Goal: Find specific fact: Find specific fact

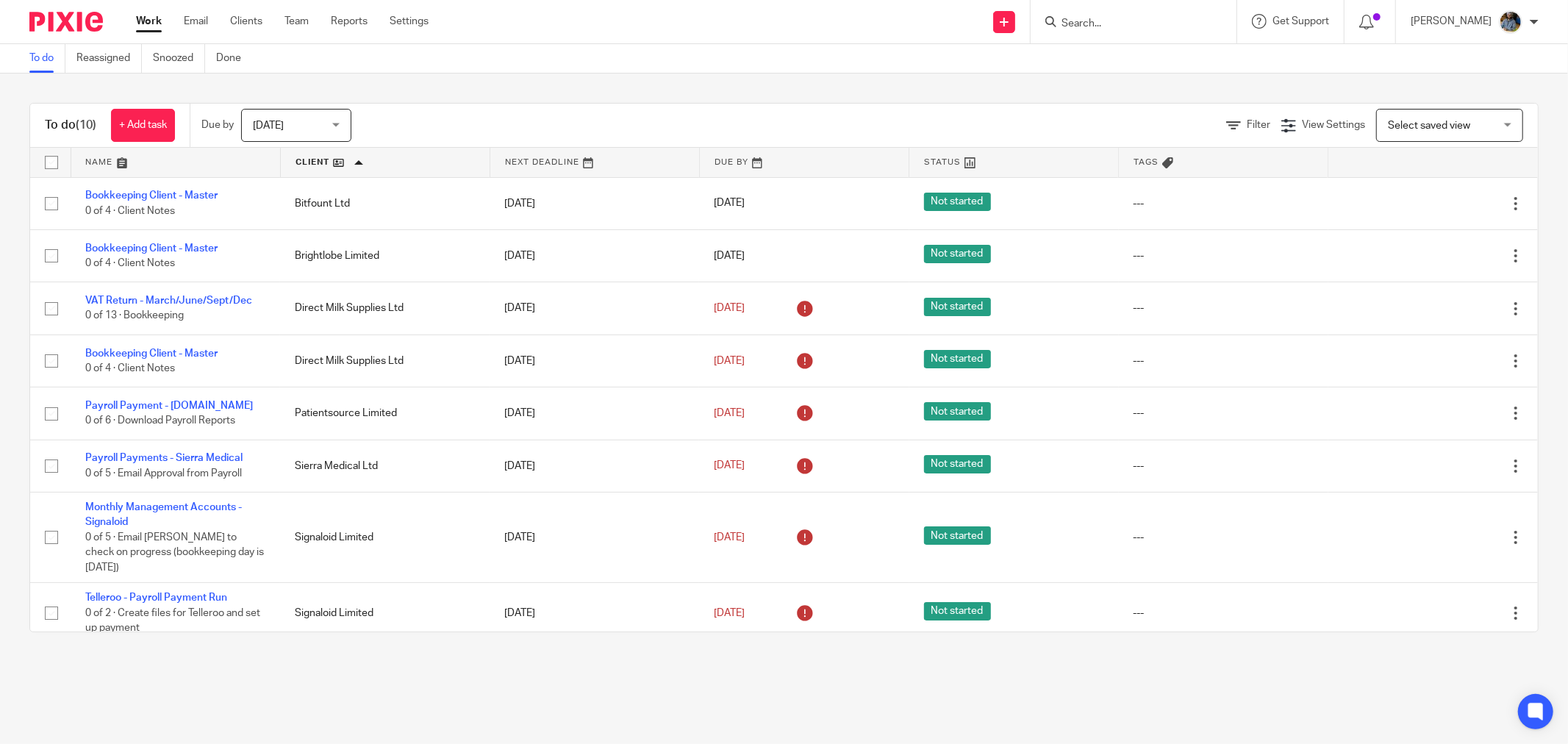
drag, startPoint x: 583, startPoint y: 54, endPoint x: 567, endPoint y: 43, distance: 19.4
click at [583, 54] on div "To do Reassigned Snoozed Done" at bounding box center [784, 59] width 1568 height 30
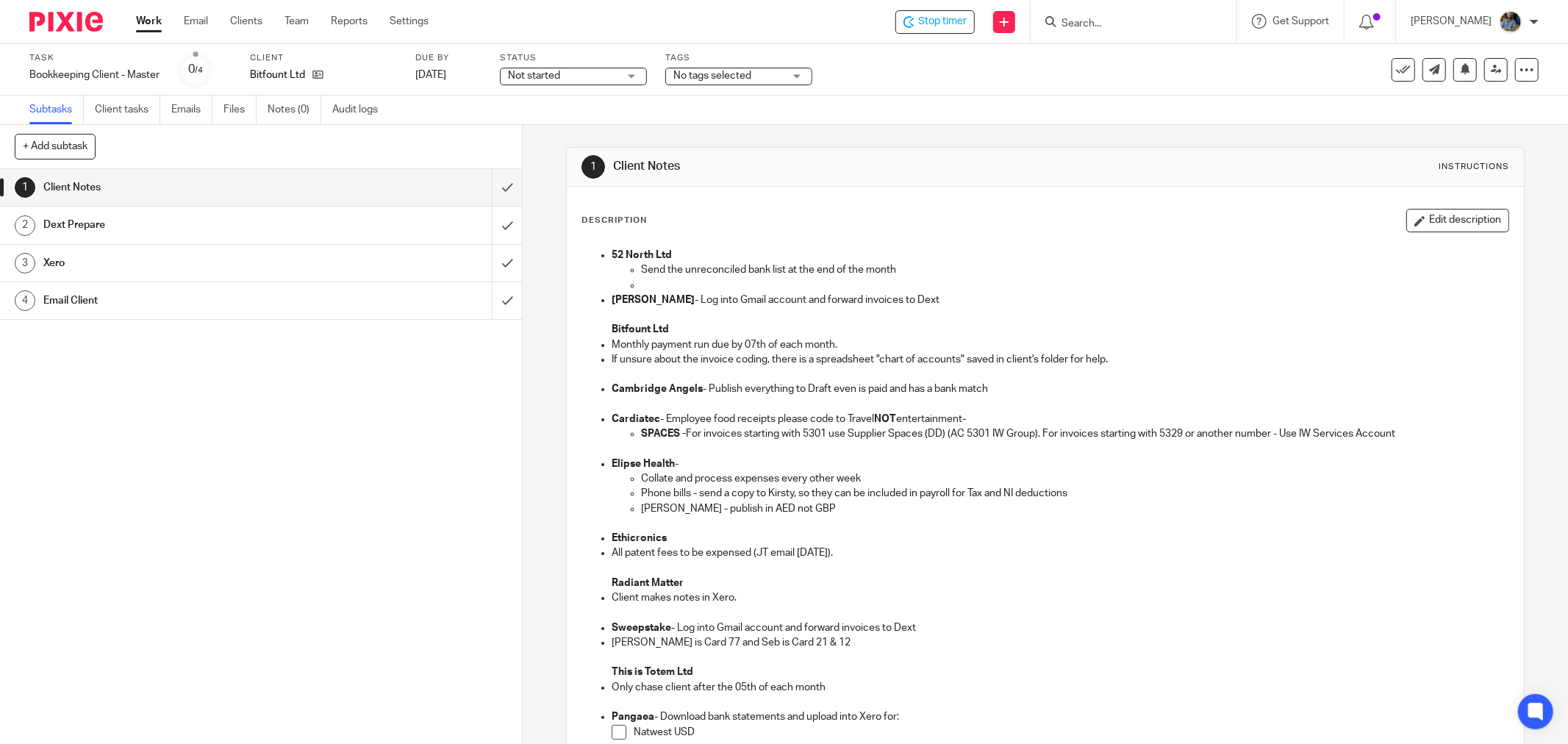
click at [794, 127] on div "1 Client Notes Instructions Description Edit description 52 North Ltd Send the …" at bounding box center [1046, 615] width 959 height 982
click at [1265, 407] on p at bounding box center [1060, 404] width 897 height 15
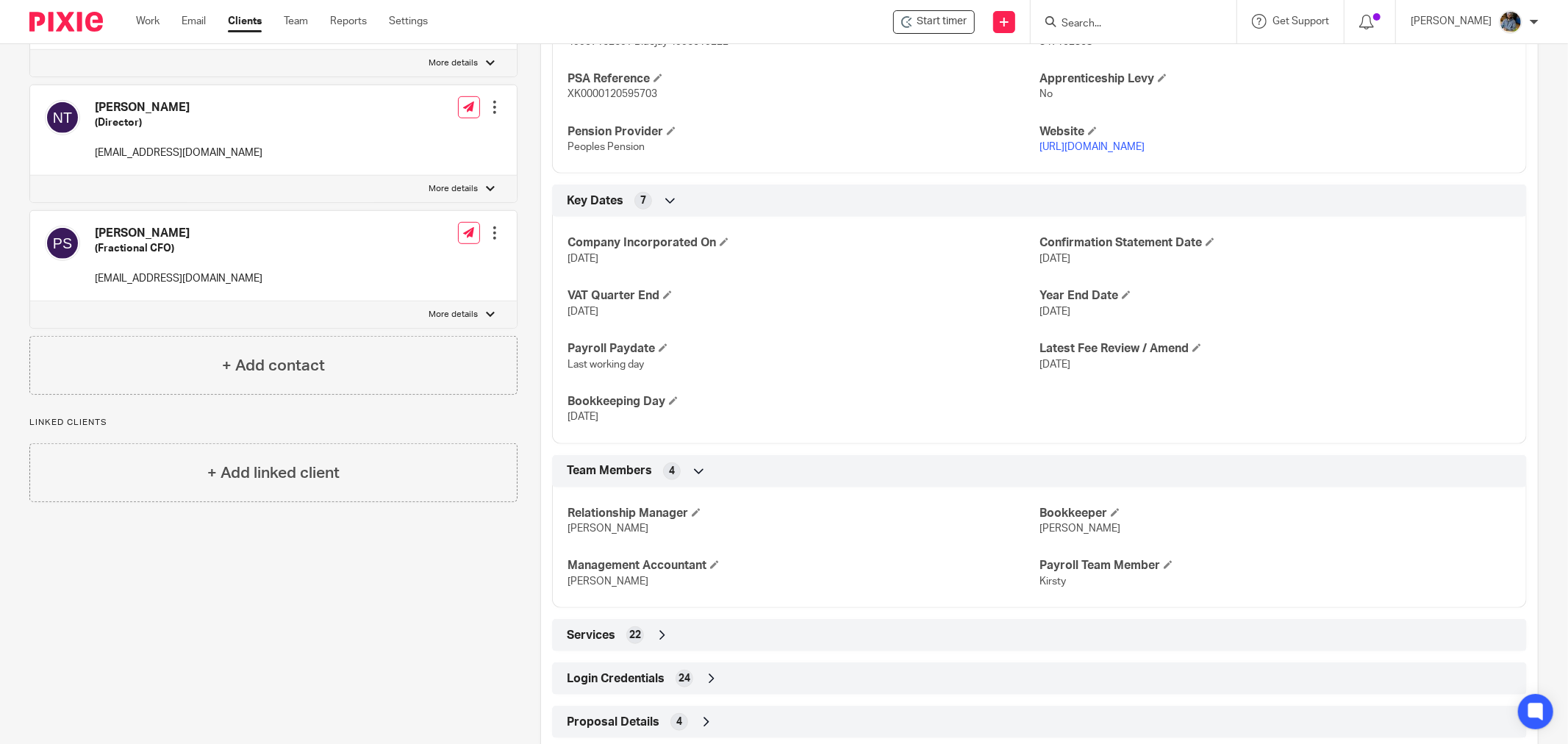
scroll to position [811, 0]
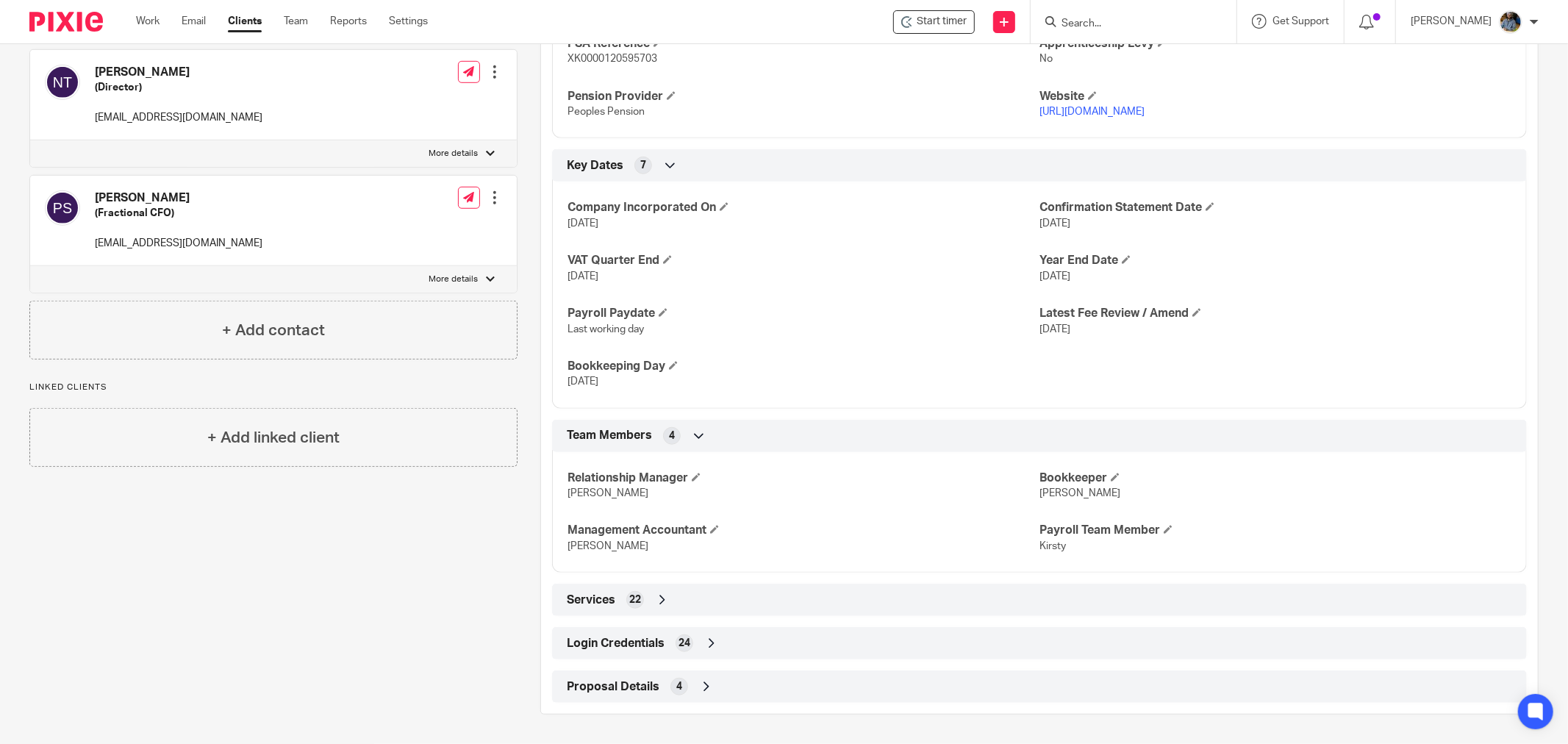
click at [678, 637] on span "24" at bounding box center [684, 643] width 12 height 15
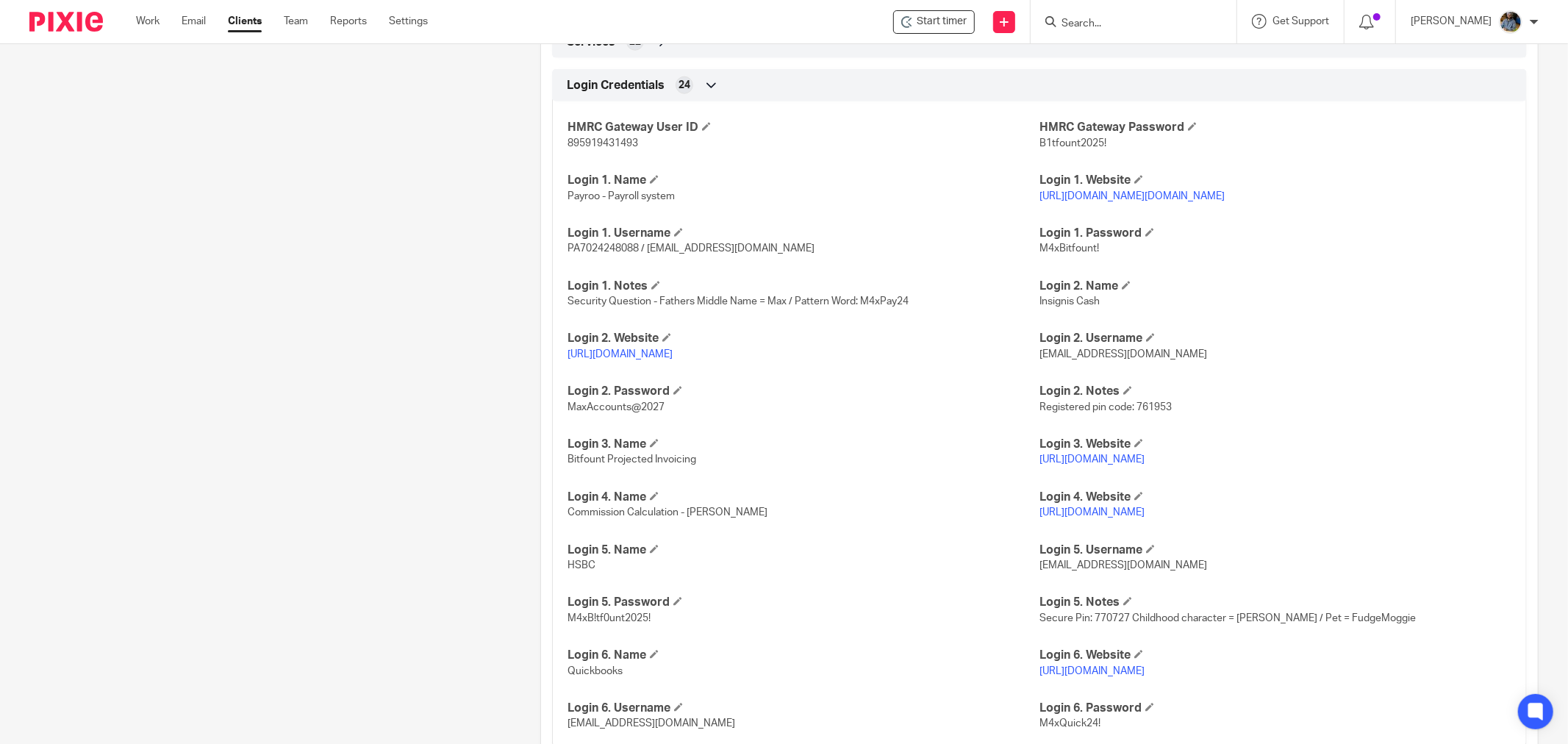
scroll to position [1489, 0]
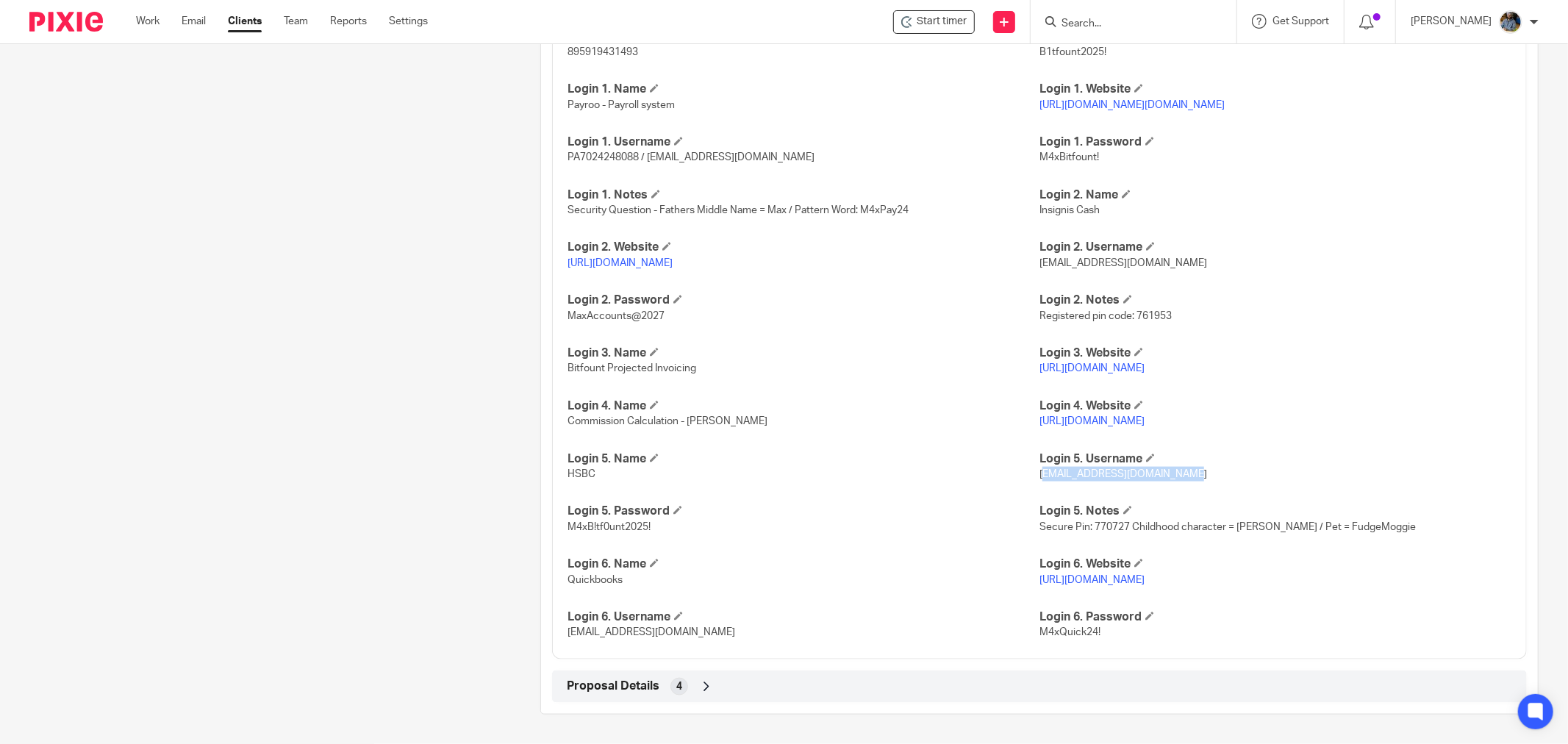
drag, startPoint x: 1112, startPoint y: 474, endPoint x: 1035, endPoint y: 471, distance: 77.1
click at [1040, 471] on p "helenc@maxaccountants.co.uk" at bounding box center [1276, 474] width 472 height 15
drag, startPoint x: 1031, startPoint y: 475, endPoint x: 1238, endPoint y: 489, distance: 207.5
click at [1238, 489] on div "HMRC Gateway User ID 895919431493 HMRC Gateway Password B1tfount2025! Login 1. …" at bounding box center [1039, 329] width 975 height 660
copy span "helenc@maxaccountants.co.uk"
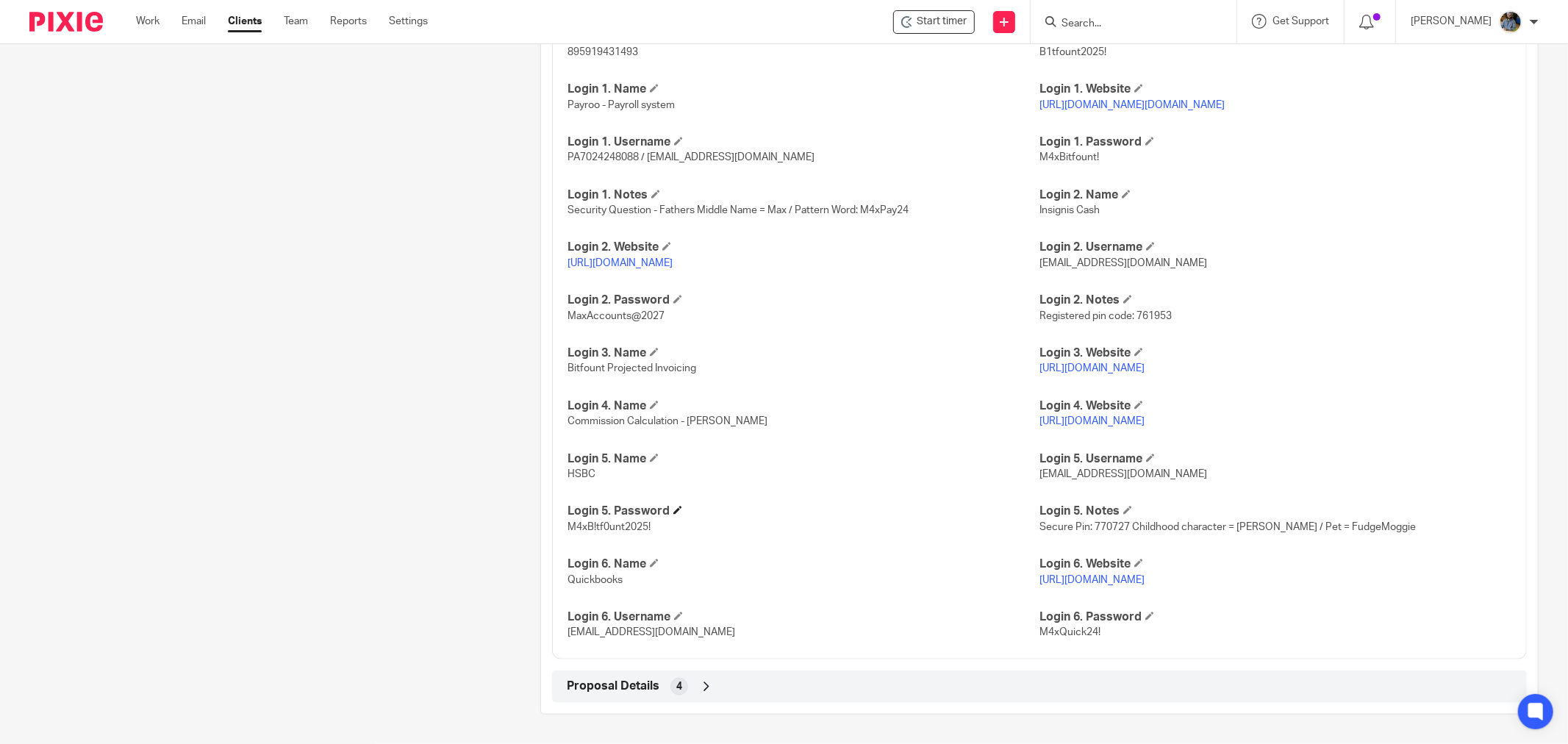
drag, startPoint x: 914, startPoint y: 509, endPoint x: 682, endPoint y: 564, distance: 238.4
click at [907, 510] on h4 "Login 5. Password" at bounding box center [804, 511] width 472 height 16
drag, startPoint x: 562, startPoint y: 526, endPoint x: 652, endPoint y: 535, distance: 90.4
click at [652, 535] on div "HMRC Gateway User ID 895919431493 HMRC Gateway Password B1tfount2025! Login 1. …" at bounding box center [1039, 329] width 975 height 660
copy span "M4xB!tf0unt2025!"
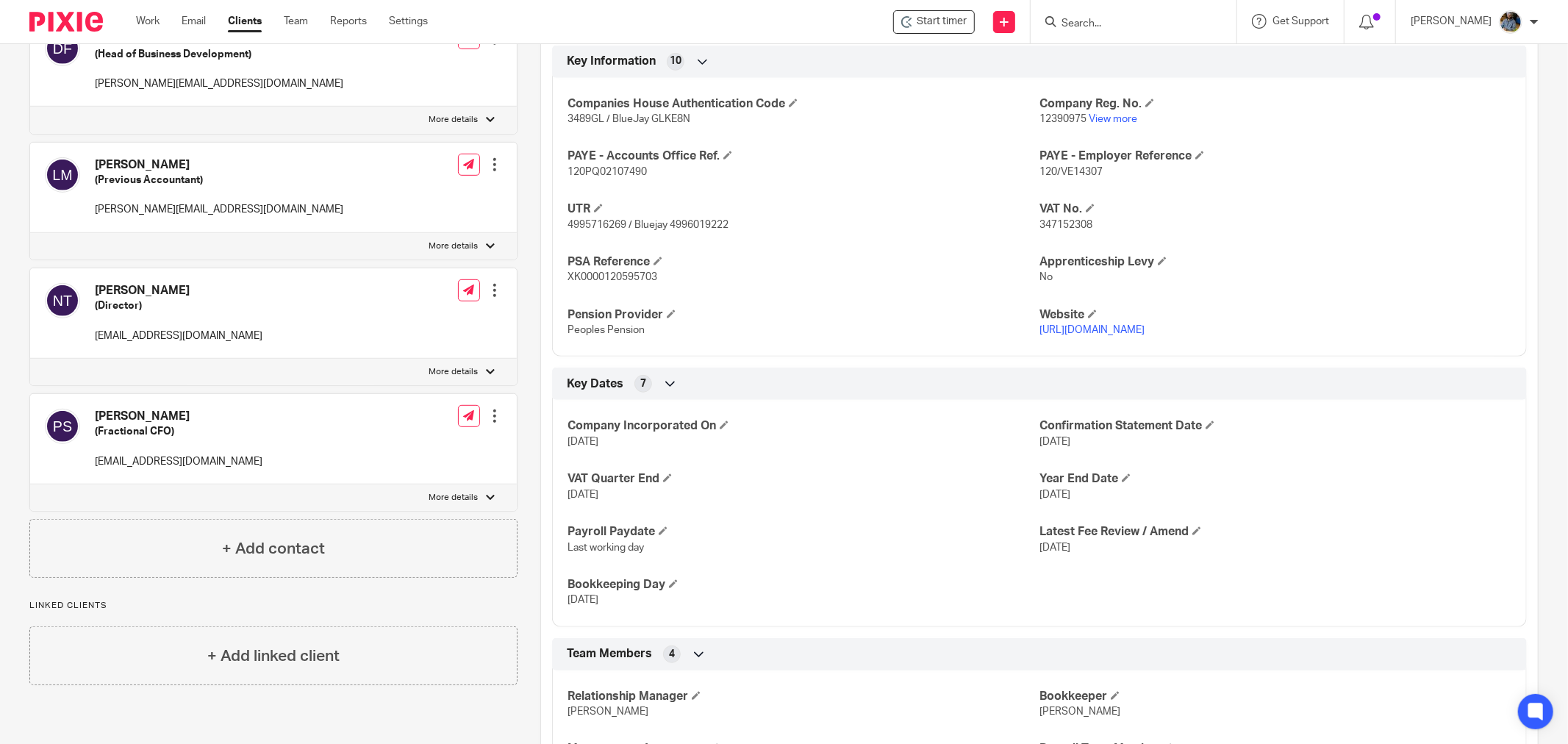
scroll to position [0, 0]
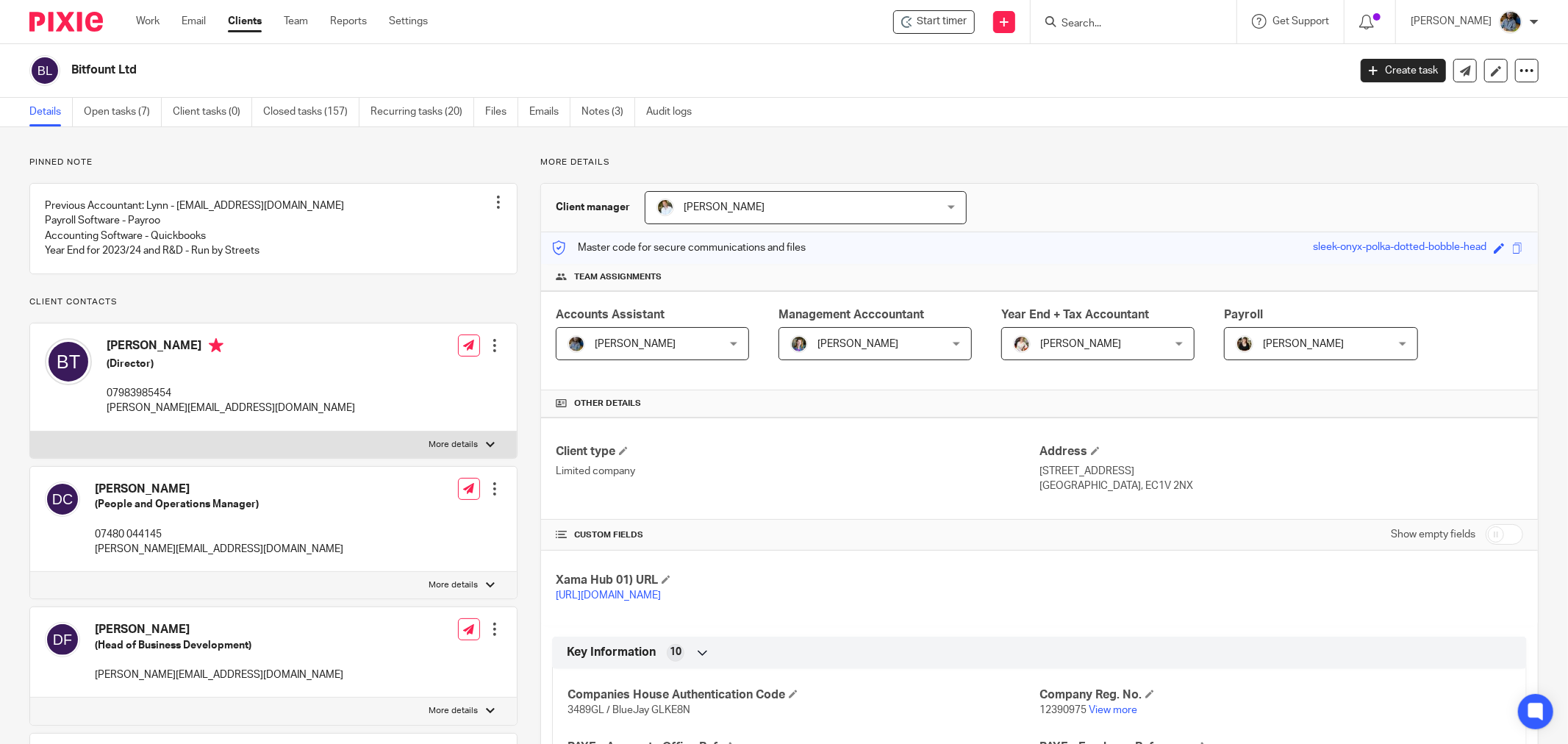
click at [553, 63] on h2 "Bitfount Ltd" at bounding box center [578, 70] width 1014 height 16
